Goal: Find specific page/section: Find specific page/section

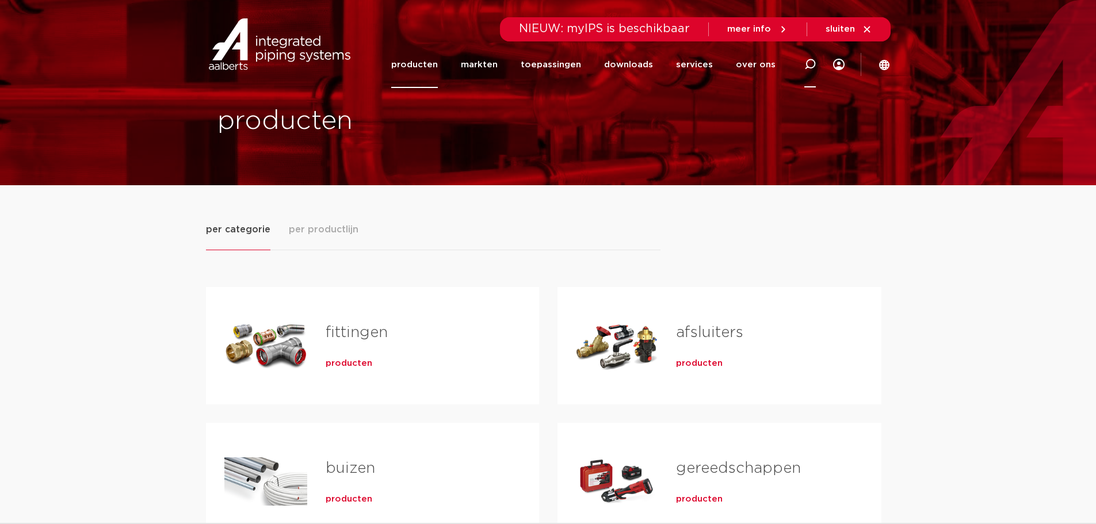
click at [808, 64] on icon at bounding box center [810, 65] width 12 height 12
paste input "0500401"
type input "0500401"
click button "Zoeken" at bounding box center [0, 0] width 0 height 0
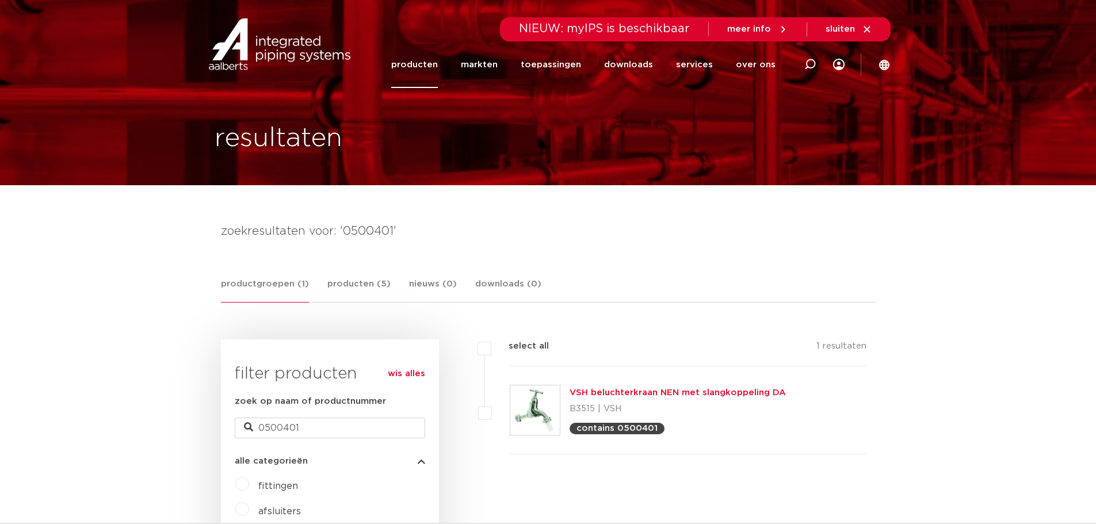
click at [736, 396] on link "VSH beluchterkraan NEN met slangkoppeling DA" at bounding box center [678, 392] width 216 height 9
